Goal: Transaction & Acquisition: Obtain resource

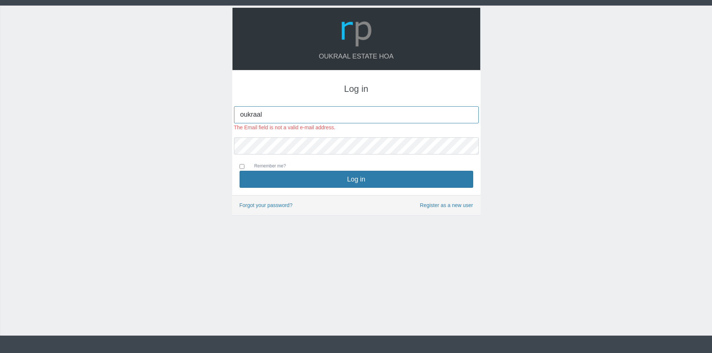
type input "[EMAIL_ADDRESS][DOMAIN_NAME]"
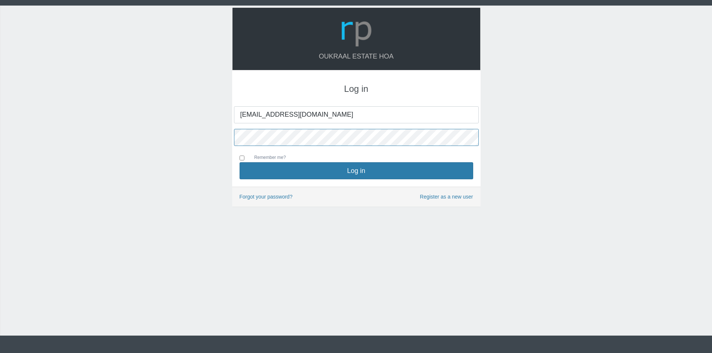
click at [239, 162] on button "Log in" at bounding box center [356, 170] width 234 height 17
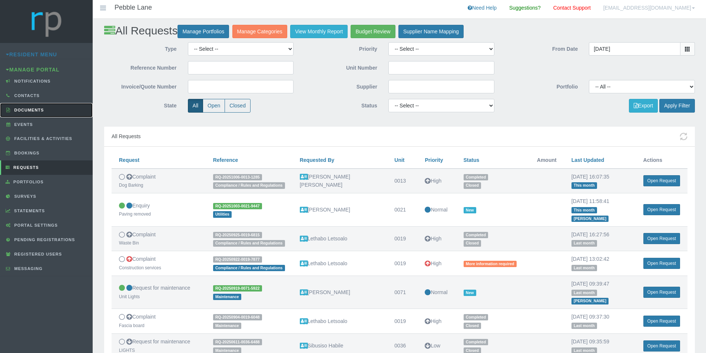
click at [29, 106] on link "Documents" at bounding box center [46, 110] width 93 height 14
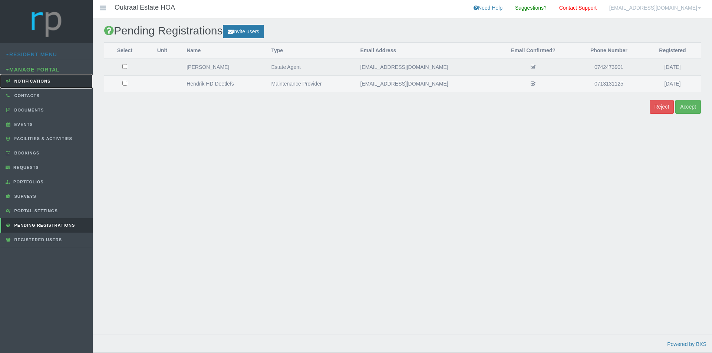
click at [44, 79] on span "Notifications" at bounding box center [32, 81] width 38 height 4
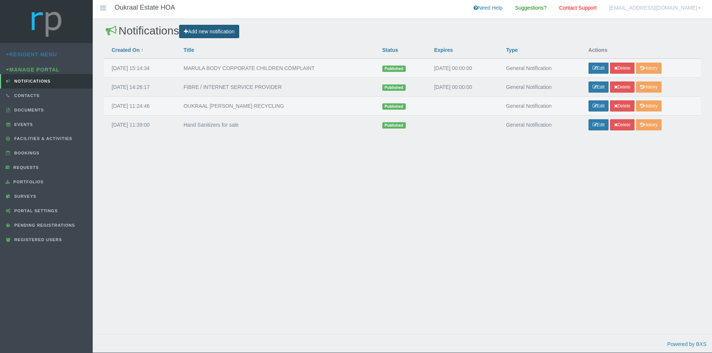
click at [209, 32] on link "Add new notification" at bounding box center [209, 32] width 60 height 14
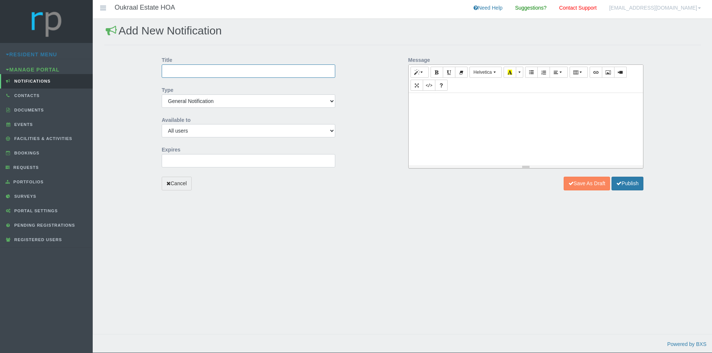
click at [196, 73] on input "Title" at bounding box center [248, 70] width 173 height 13
type input "OUKRAAL APARTMENTS FACILITIES"
click at [201, 161] on input "2025-10-09 00:00:00" at bounding box center [248, 160] width 173 height 13
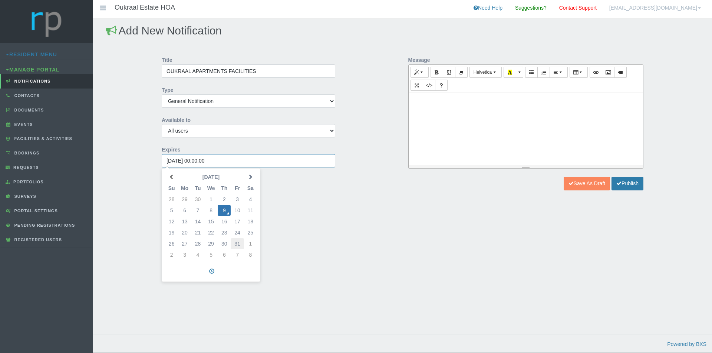
drag, startPoint x: 236, startPoint y: 243, endPoint x: 268, endPoint y: 217, distance: 41.7
click at [236, 243] on td "31" at bounding box center [237, 243] width 13 height 11
type input "2025-10-31 00:00:00"
click at [460, 101] on p at bounding box center [525, 101] width 227 height 9
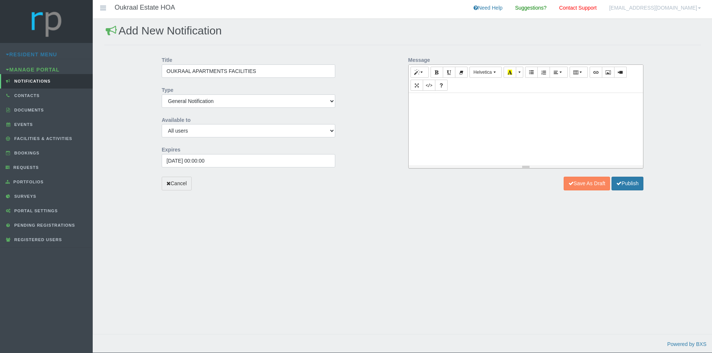
paste div
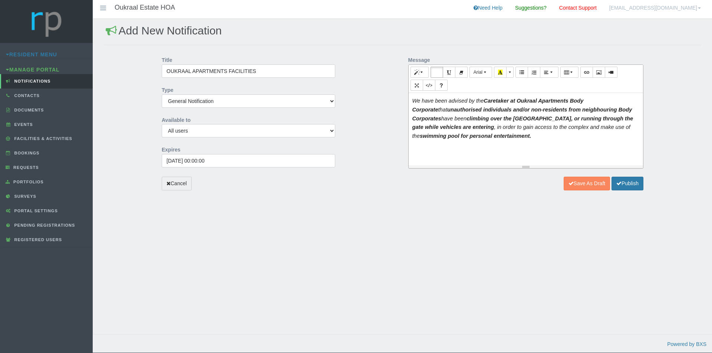
click at [413, 99] on span "We have been advised by the Caretaker at Oukraal Apartments Body Corporate that…" at bounding box center [522, 119] width 221 height 42
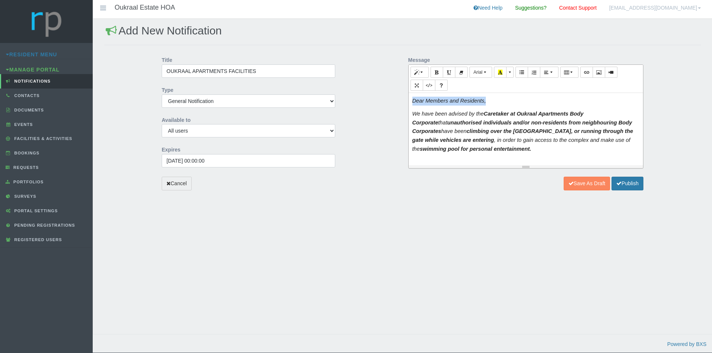
drag, startPoint x: 485, startPoint y: 102, endPoint x: 406, endPoint y: 102, distance: 79.3
click at [406, 102] on div "Message <p><i style="color: rgb(34, 34, 34); font-family: Arial, Helvetica, san…" at bounding box center [526, 114] width 247 height 123
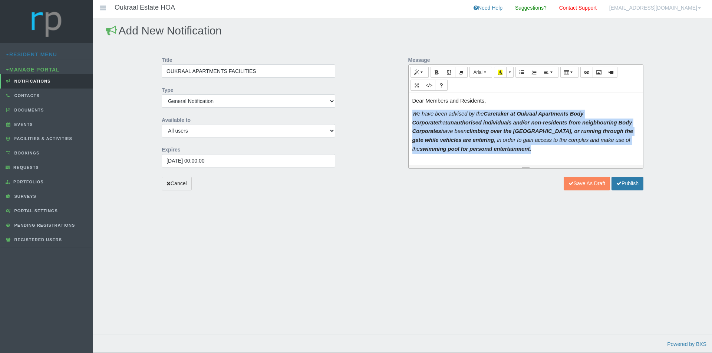
drag, startPoint x: 413, startPoint y: 114, endPoint x: 540, endPoint y: 149, distance: 131.4
click at [540, 149] on p "We have been advised by the Caretaker at Oukraal Apartments Body Corporate that…" at bounding box center [525, 132] width 227 height 44
click at [544, 151] on p "We have been advised by the Caretaker at Oukraal Apartments Body Corporate that…" at bounding box center [525, 132] width 227 height 44
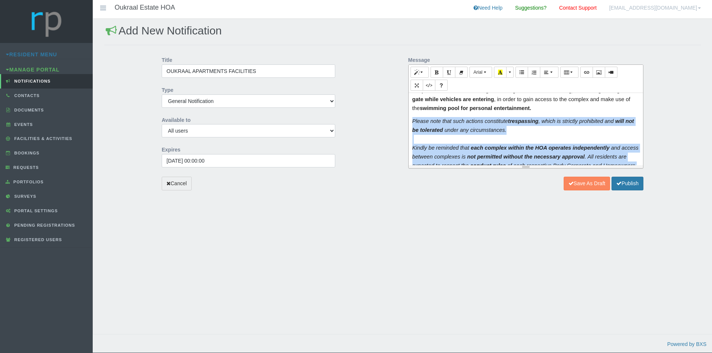
scroll to position [120, 0]
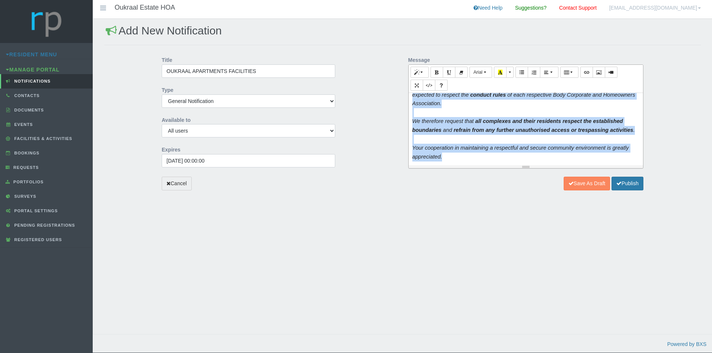
drag, startPoint x: 412, startPoint y: 122, endPoint x: 470, endPoint y: 160, distance: 69.5
click at [470, 160] on div "Dear Members and Residents, We have been advised by the Caretaker at Oukraal Ap…" at bounding box center [525, 129] width 235 height 72
click at [447, 159] on p "Your cooperation in maintaining a respectful and secure community environment i…" at bounding box center [525, 153] width 227 height 18
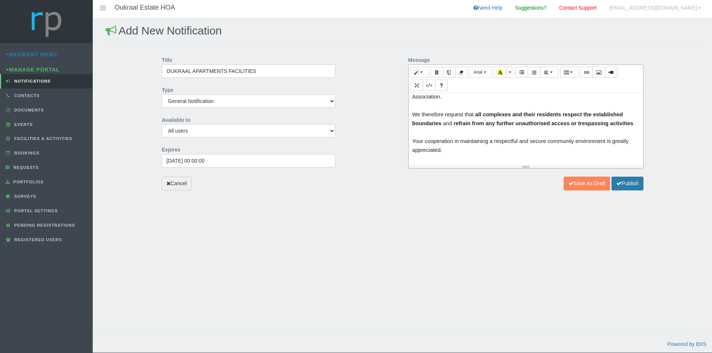
scroll to position [147, 0]
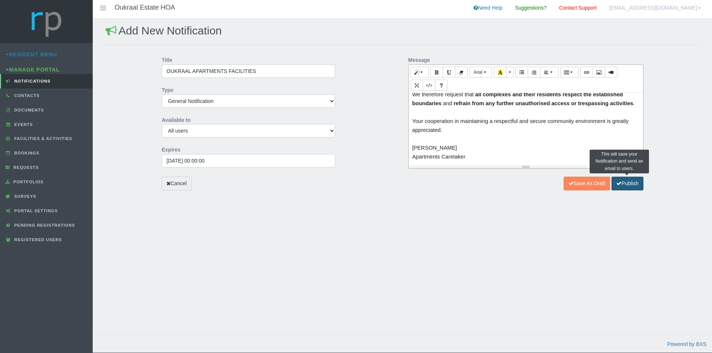
click at [623, 186] on button "Publish" at bounding box center [627, 184] width 32 height 14
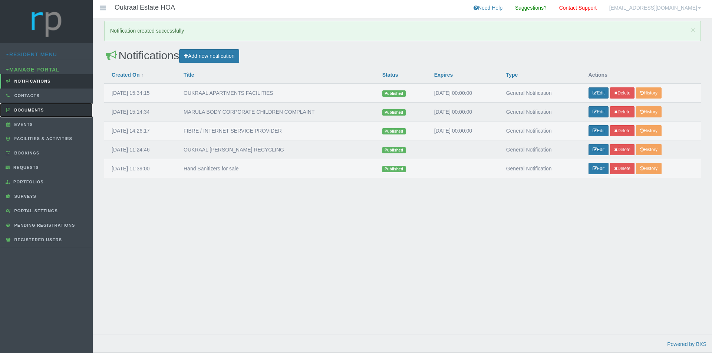
click at [29, 110] on span "Documents" at bounding box center [29, 110] width 32 height 4
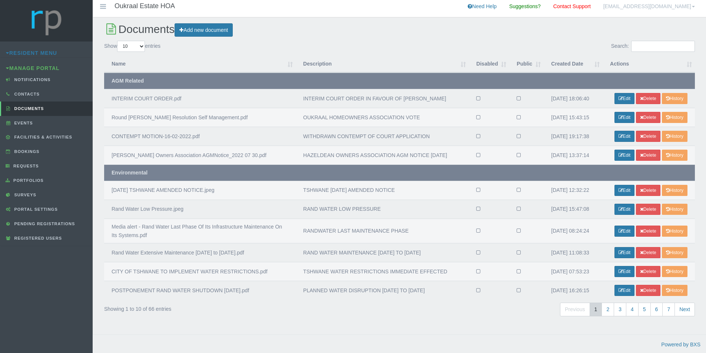
scroll to position [54, 0]
click at [607, 309] on link "2" at bounding box center [608, 310] width 13 height 14
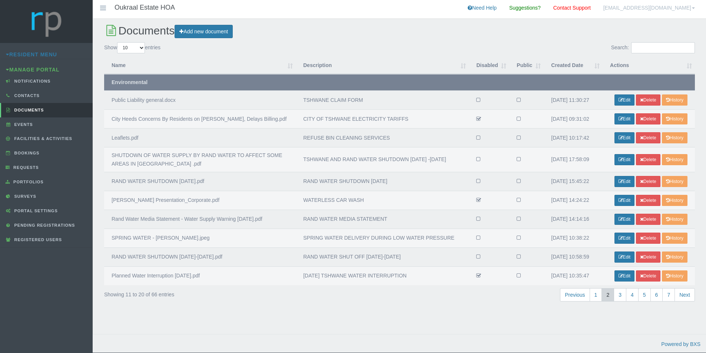
scroll to position [21, 0]
click at [642, 42] on input "Search:" at bounding box center [663, 47] width 64 height 11
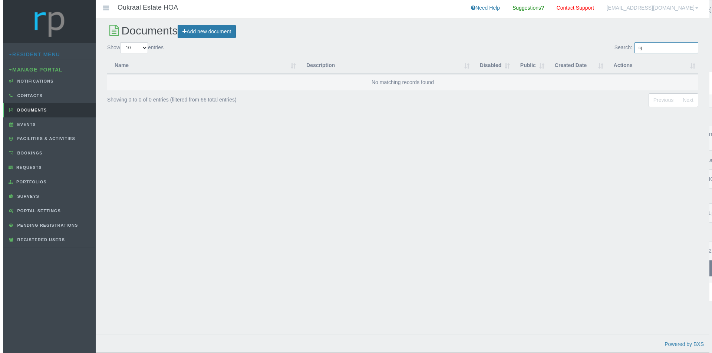
scroll to position [0, 0]
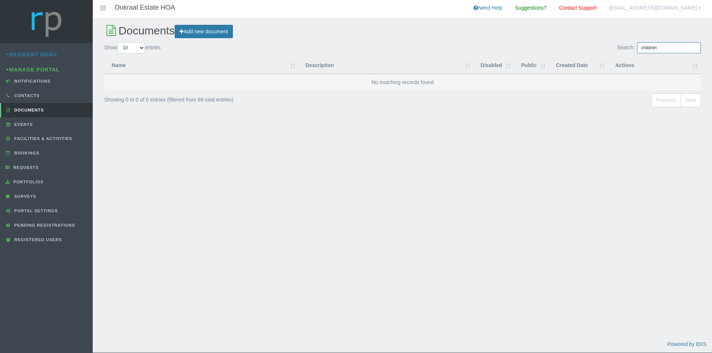
type input "children"
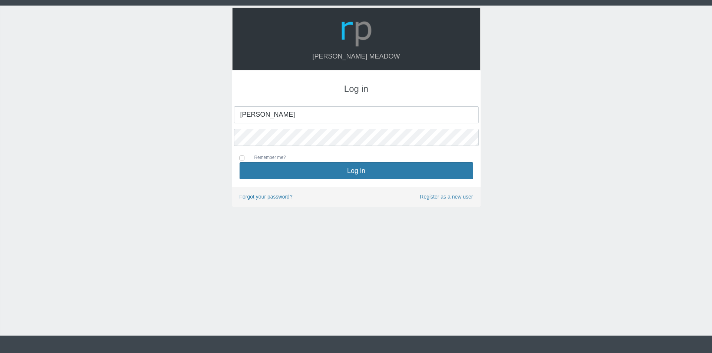
type input "[EMAIL_ADDRESS][DOMAIN_NAME]"
click at [239, 162] on button "Log in" at bounding box center [356, 170] width 234 height 17
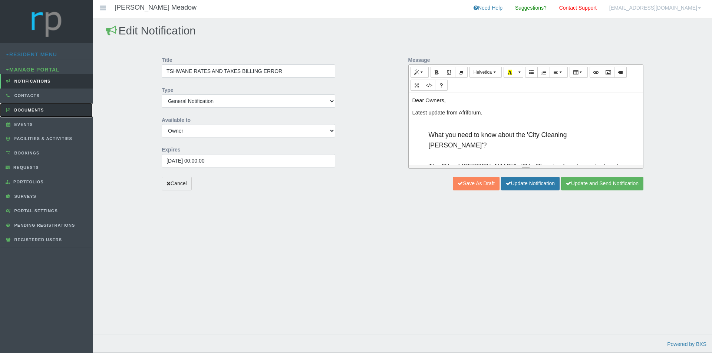
click at [36, 106] on link "Documents" at bounding box center [46, 110] width 93 height 14
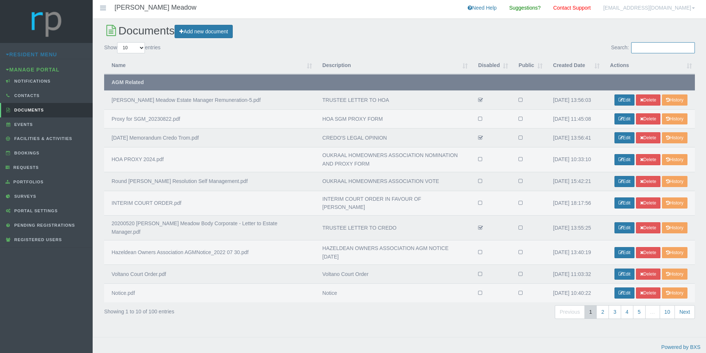
click at [658, 51] on input "Search:" at bounding box center [663, 47] width 64 height 11
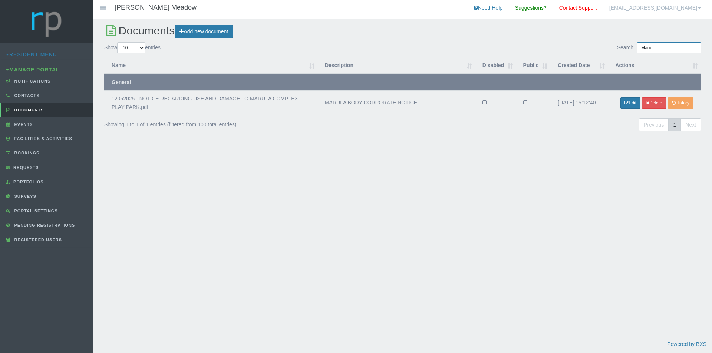
type input "Maru"
click at [35, 56] on link "Resident Menu" at bounding box center [31, 55] width 51 height 6
click at [33, 104] on link "Documents" at bounding box center [46, 109] width 93 height 14
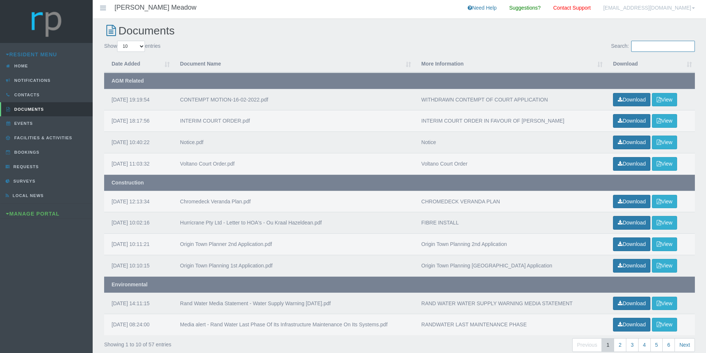
click at [661, 46] on input "Search:" at bounding box center [663, 46] width 64 height 11
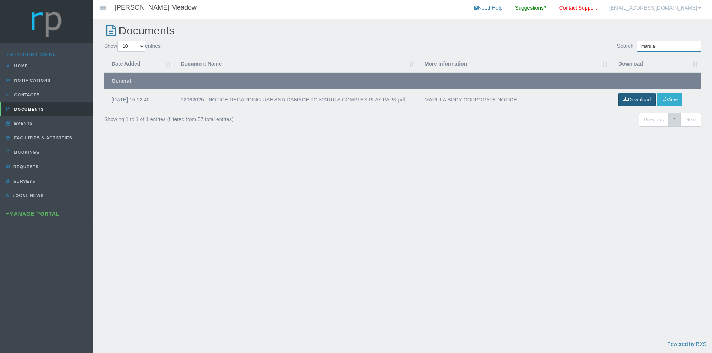
type input "marula"
click at [620, 97] on link "Download" at bounding box center [636, 100] width 37 height 14
